Goal: Information Seeking & Learning: Learn about a topic

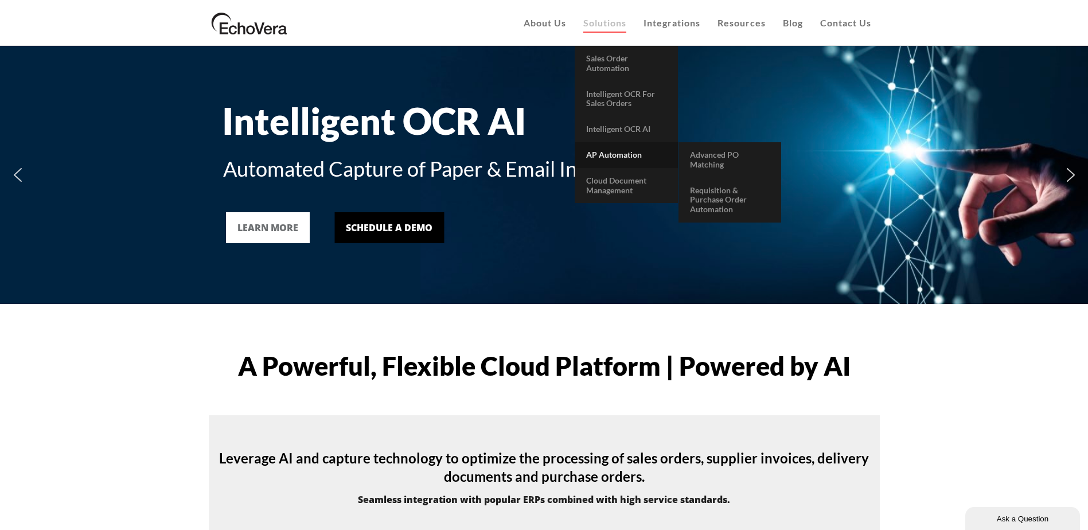
click at [638, 160] on link "AP Automation" at bounding box center [626, 155] width 103 height 26
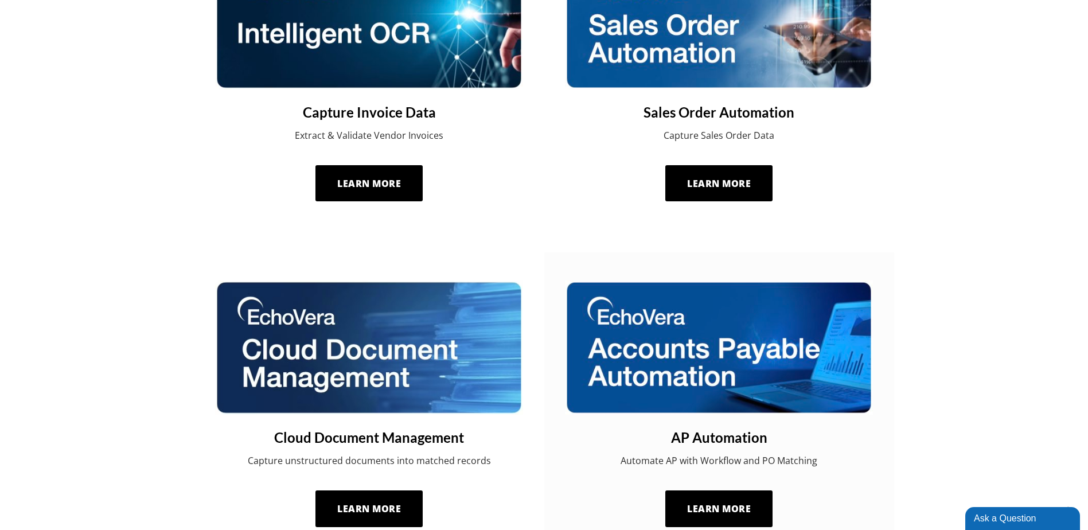
scroll to position [803, 0]
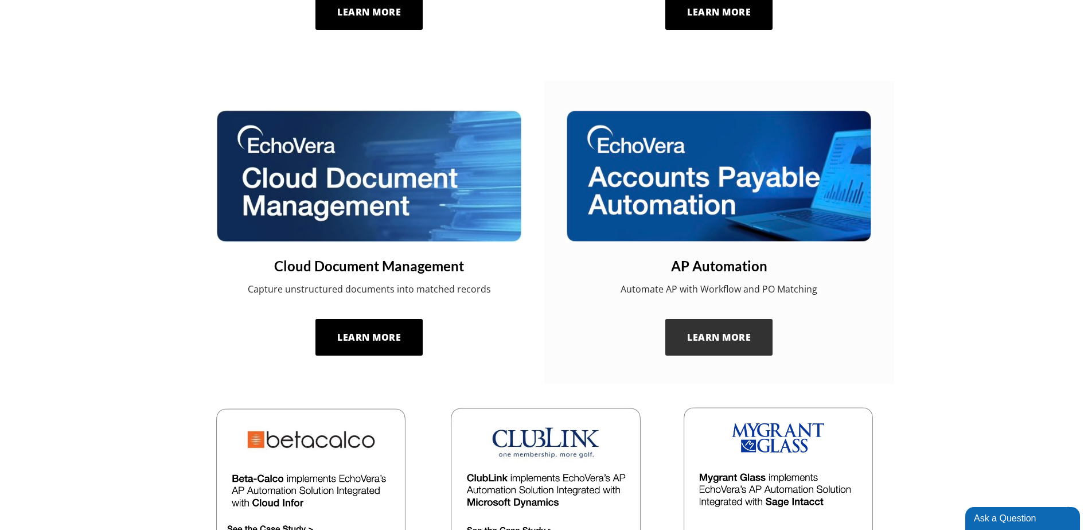
click at [746, 345] on link "Learn More" at bounding box center [719, 337] width 108 height 37
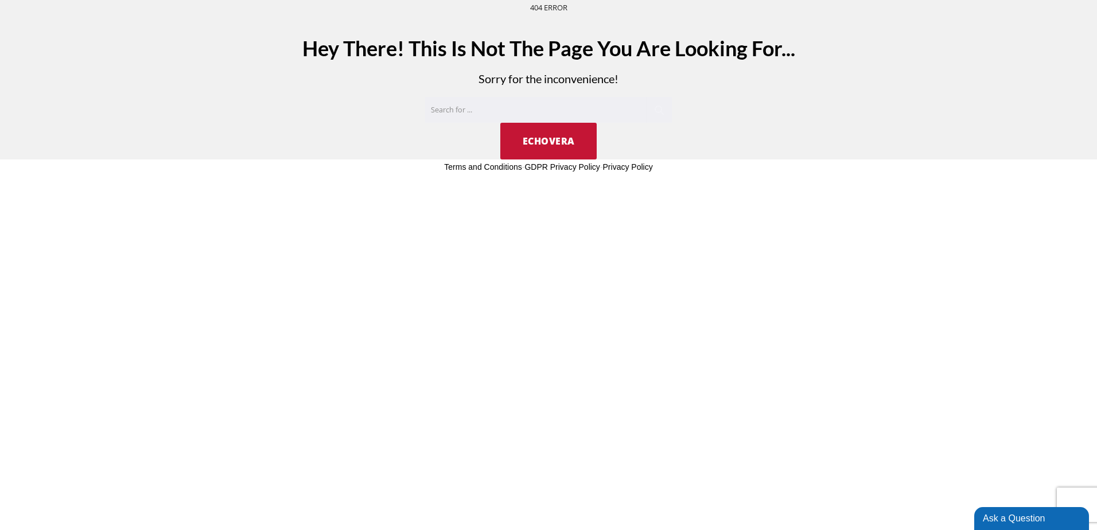
click at [575, 151] on link "EchoVera" at bounding box center [548, 141] width 96 height 37
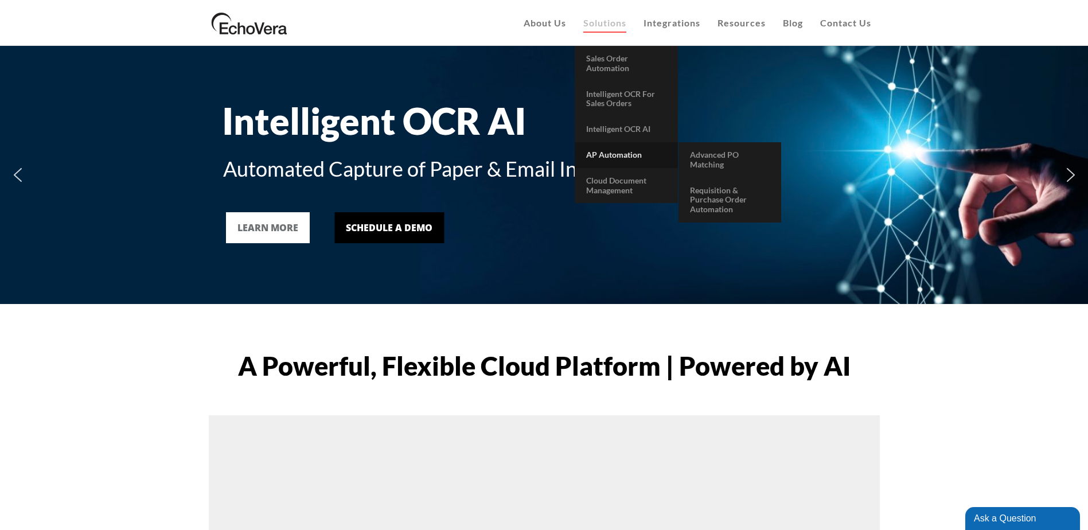
click at [633, 148] on link "AP Automation" at bounding box center [626, 155] width 103 height 26
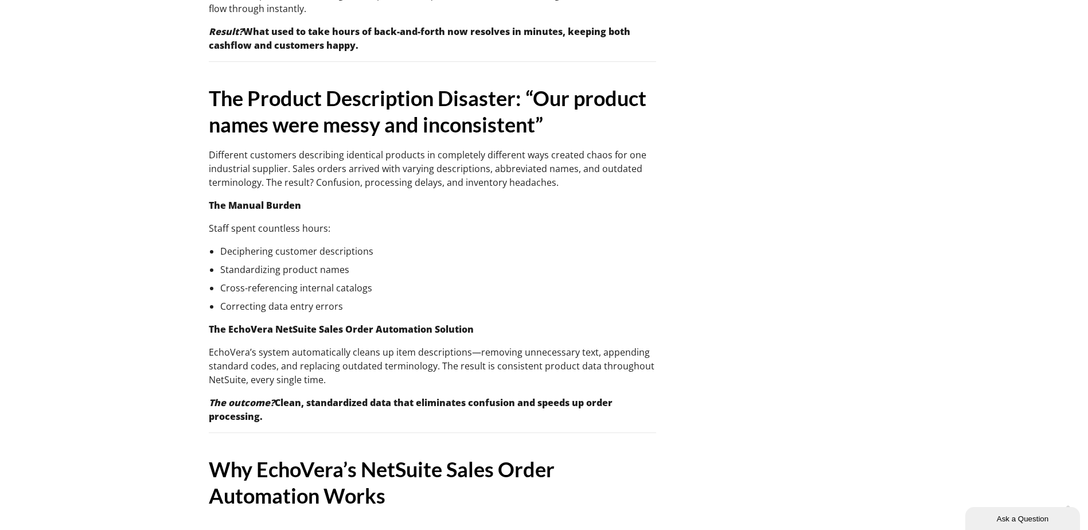
scroll to position [1434, 0]
